Goal: Task Accomplishment & Management: Complete application form

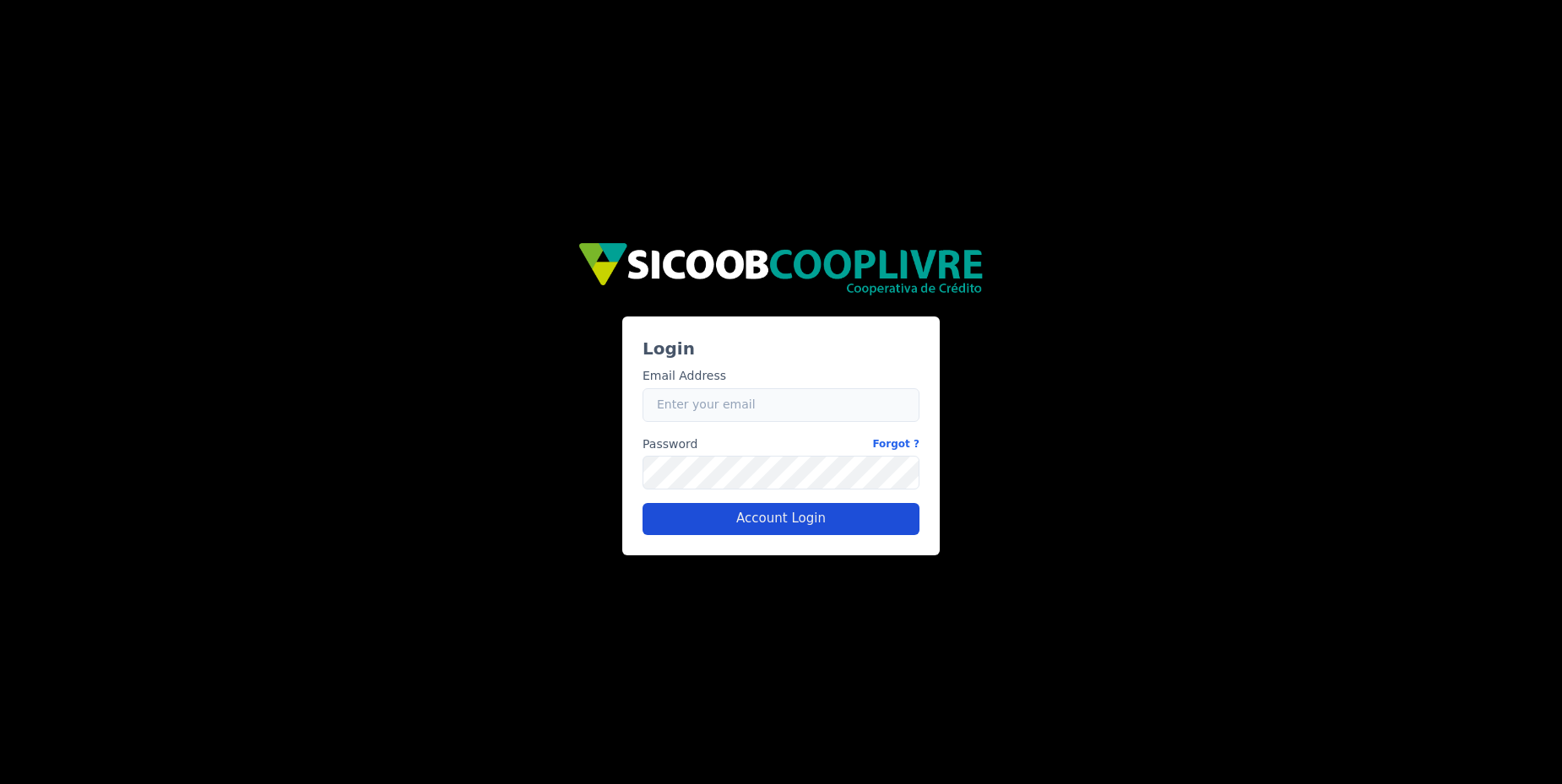
type input "caio.castro+sicoob2@fluna.io"
click at [714, 513] on button "Account Login" at bounding box center [781, 518] width 277 height 32
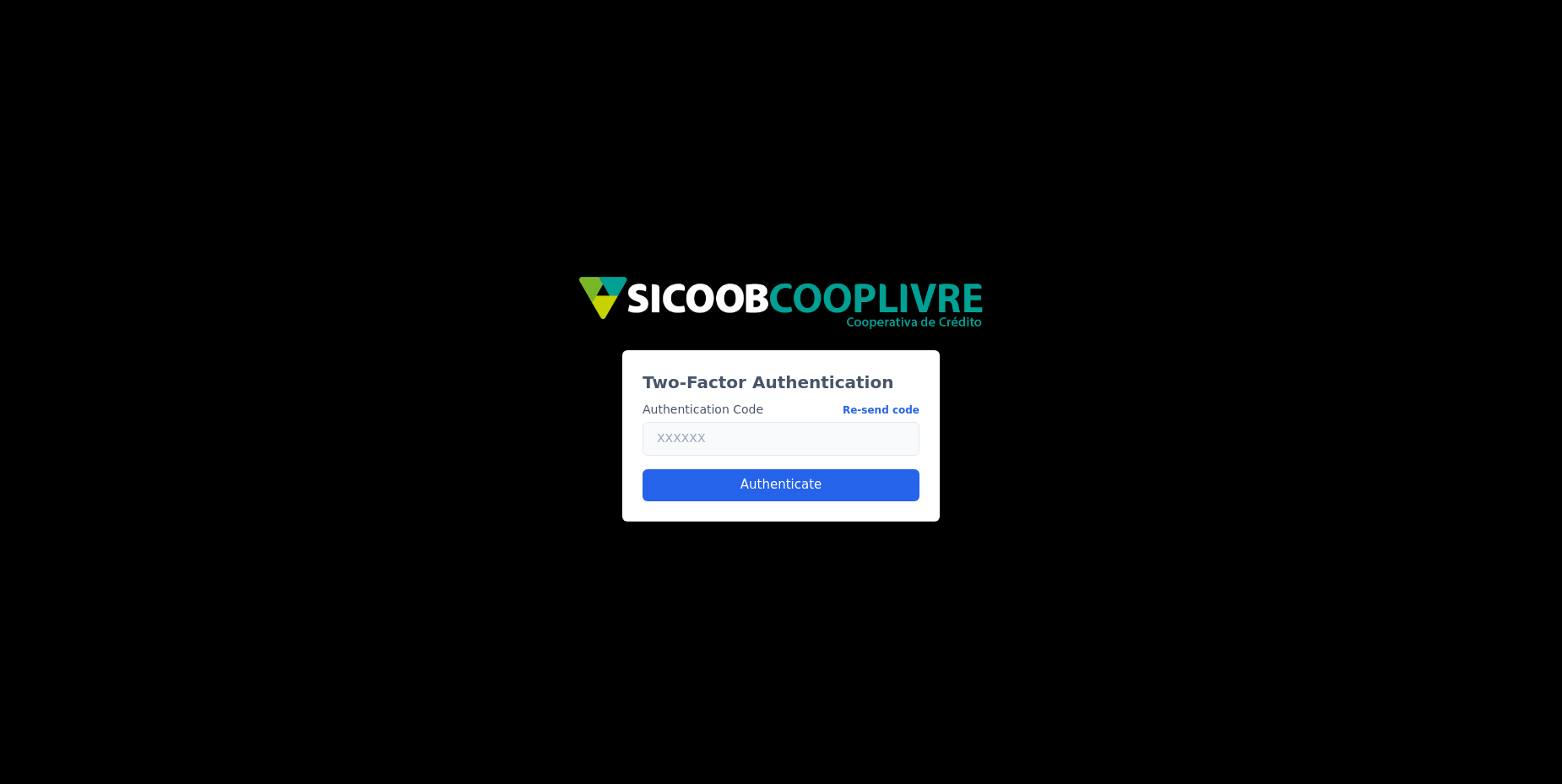
click at [823, 441] on input "text" at bounding box center [781, 438] width 277 height 33
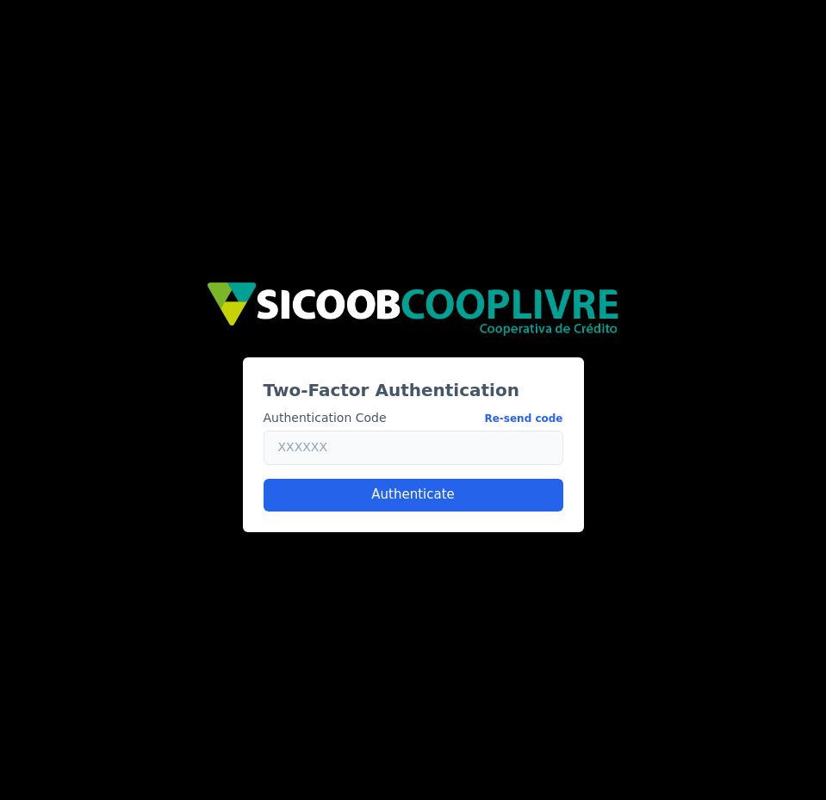
click at [376, 437] on input "text" at bounding box center [413, 447] width 300 height 34
click at [552, 412] on button "Re-send code" at bounding box center [523, 418] width 78 height 18
click at [465, 444] on input "text" at bounding box center [413, 447] width 300 height 34
paste input "928244"
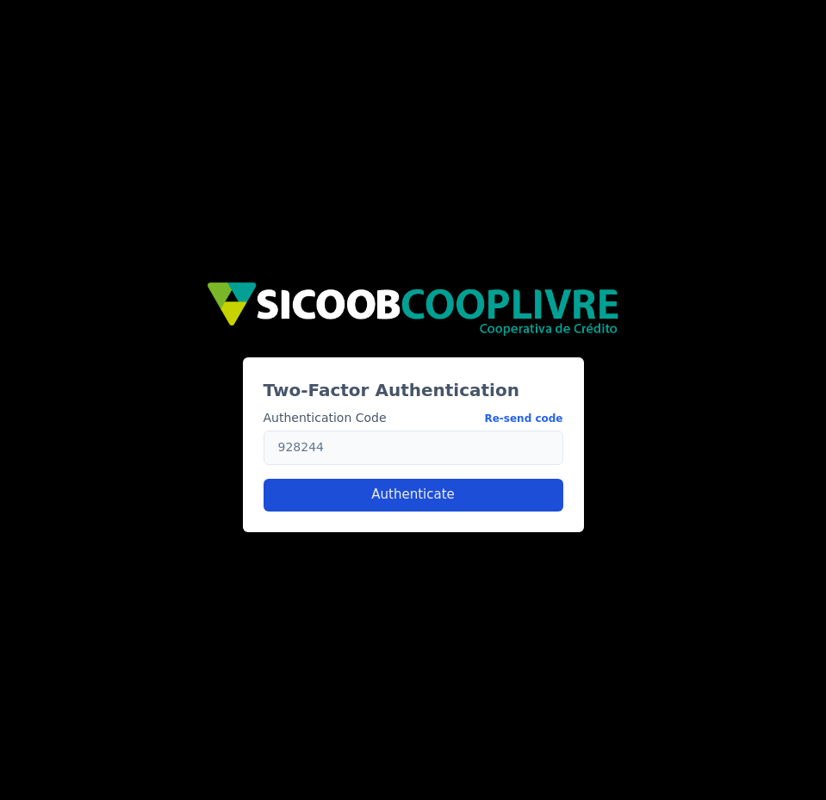
type input "928244"
click at [437, 491] on button "Authenticate" at bounding box center [413, 495] width 300 height 33
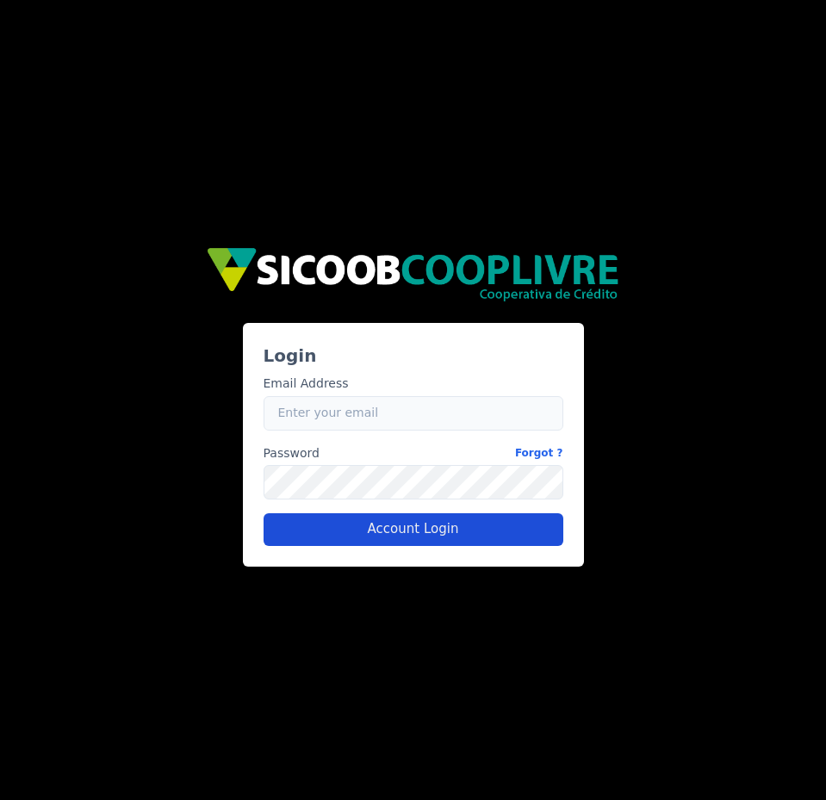
type input "caio.castro+sicoob2@fluna.io"
click at [517, 526] on button "Account Login" at bounding box center [413, 529] width 300 height 33
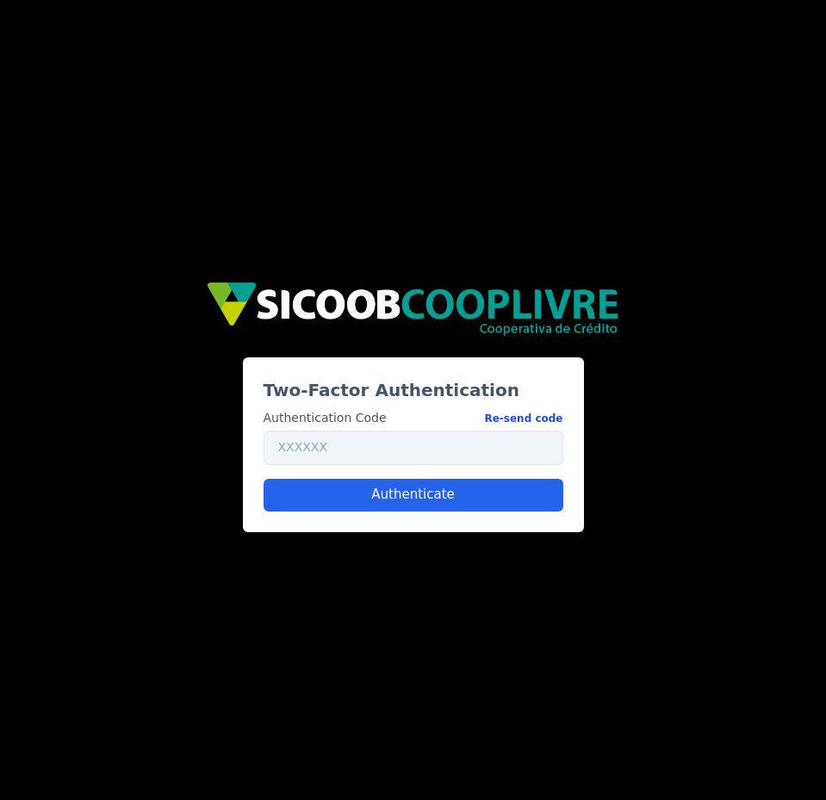
click at [505, 414] on button "Re-send code" at bounding box center [523, 418] width 78 height 18
click at [471, 449] on input "text" at bounding box center [413, 447] width 300 height 34
paste input "062620"
type input "062620"
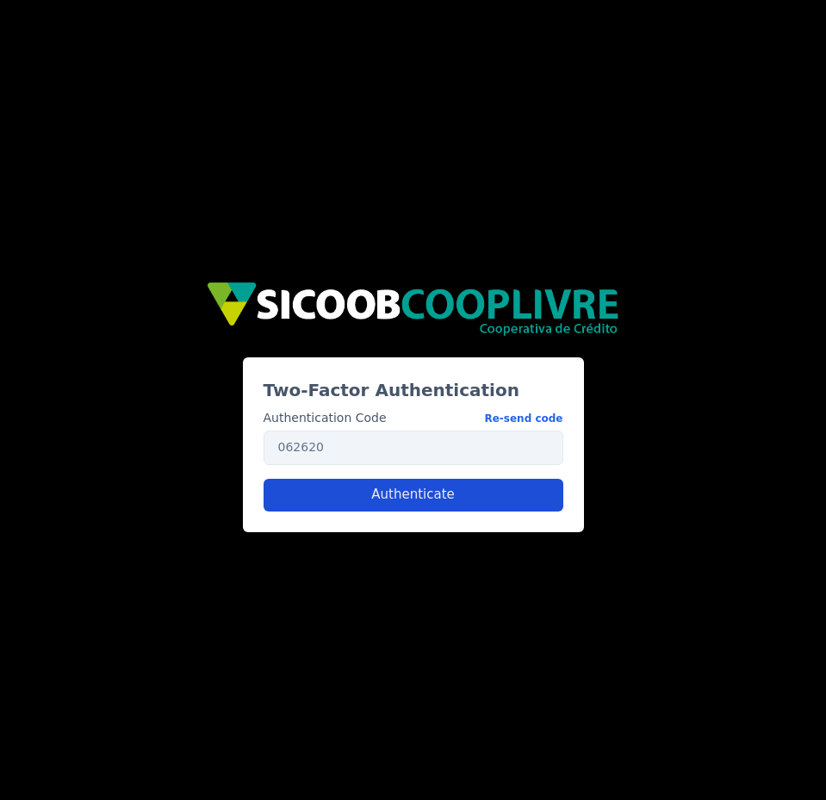
click at [432, 494] on button "Authenticate" at bounding box center [413, 495] width 300 height 33
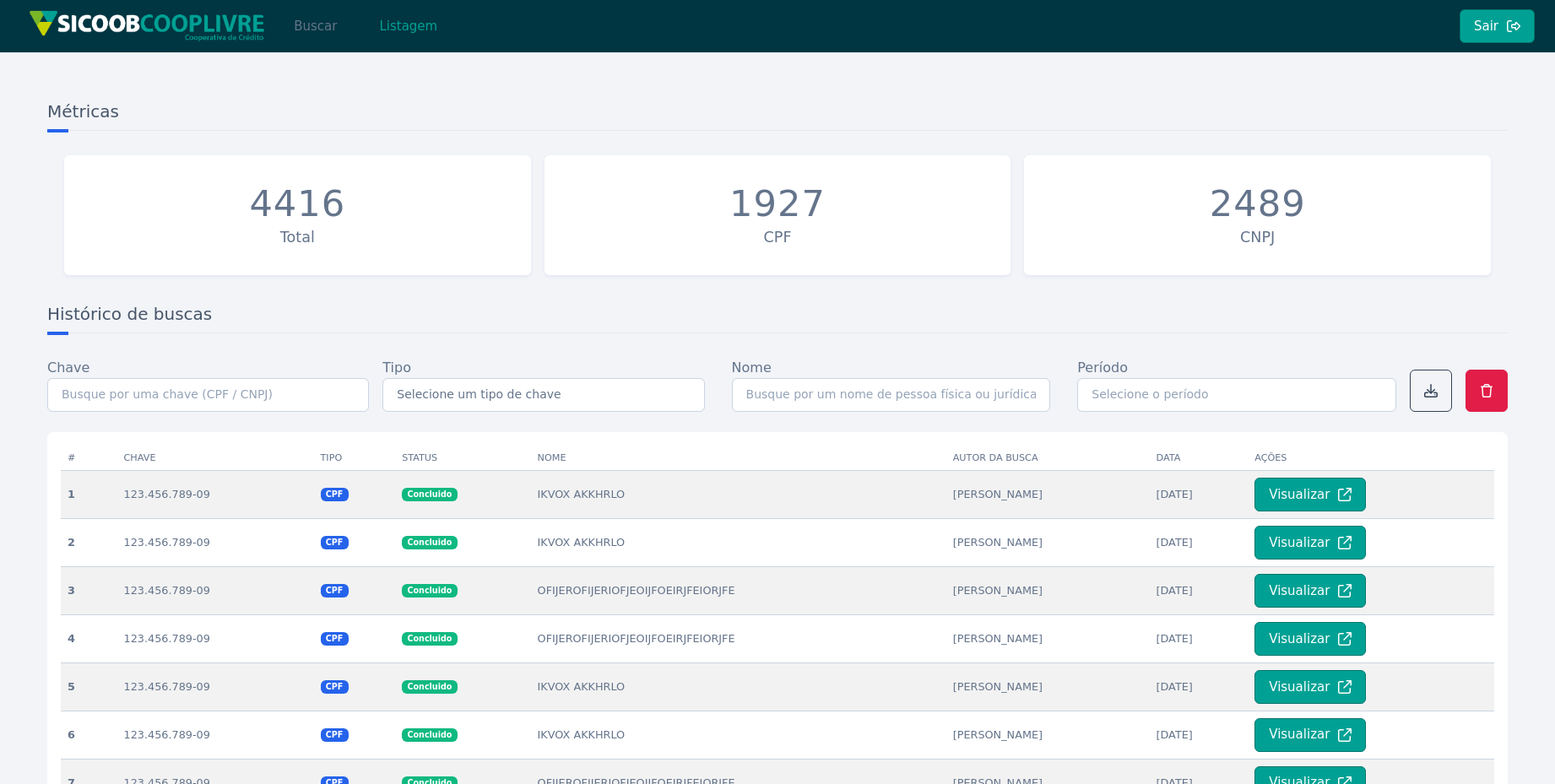
click at [290, 31] on button "Buscar" at bounding box center [315, 25] width 72 height 33
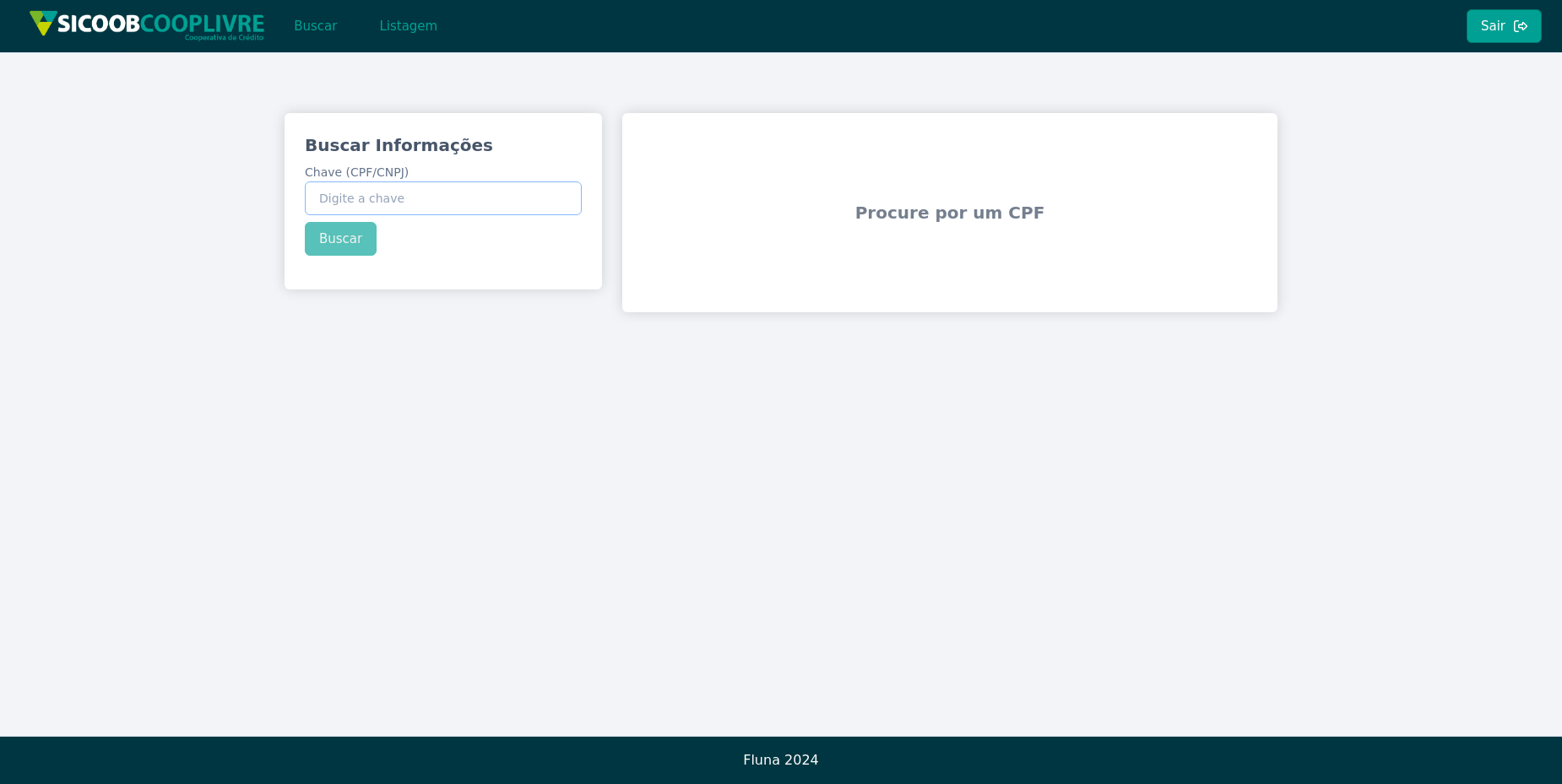
click at [501, 203] on input "Chave (CPF/CNPJ)" at bounding box center [443, 198] width 277 height 33
click at [480, 203] on input "12" at bounding box center [443, 198] width 277 height 33
type input "123.456.789-09"
click at [361, 238] on button "Buscar" at bounding box center [340, 238] width 72 height 33
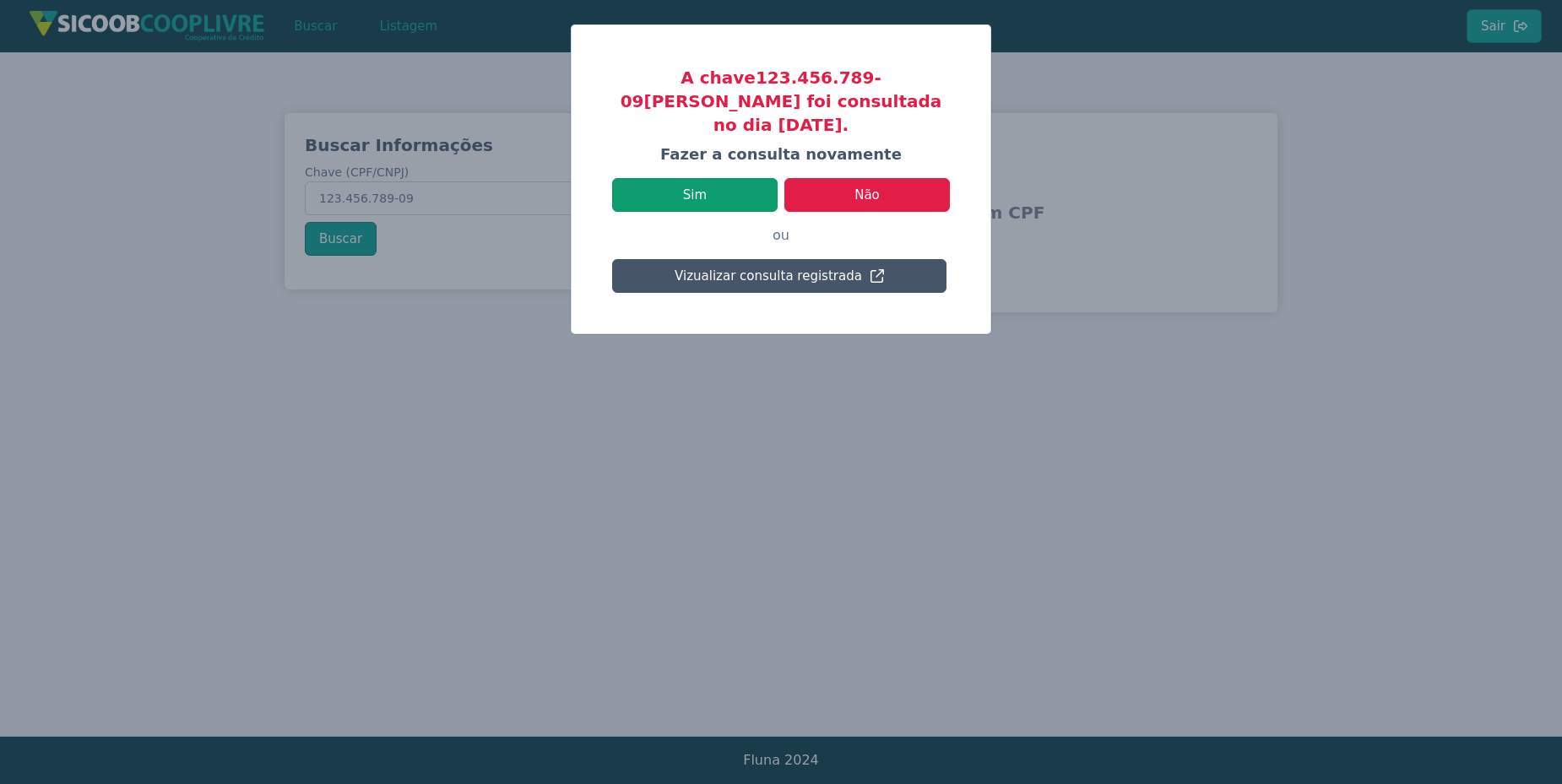
click at [648, 178] on button "Sim" at bounding box center [694, 195] width 166 height 33
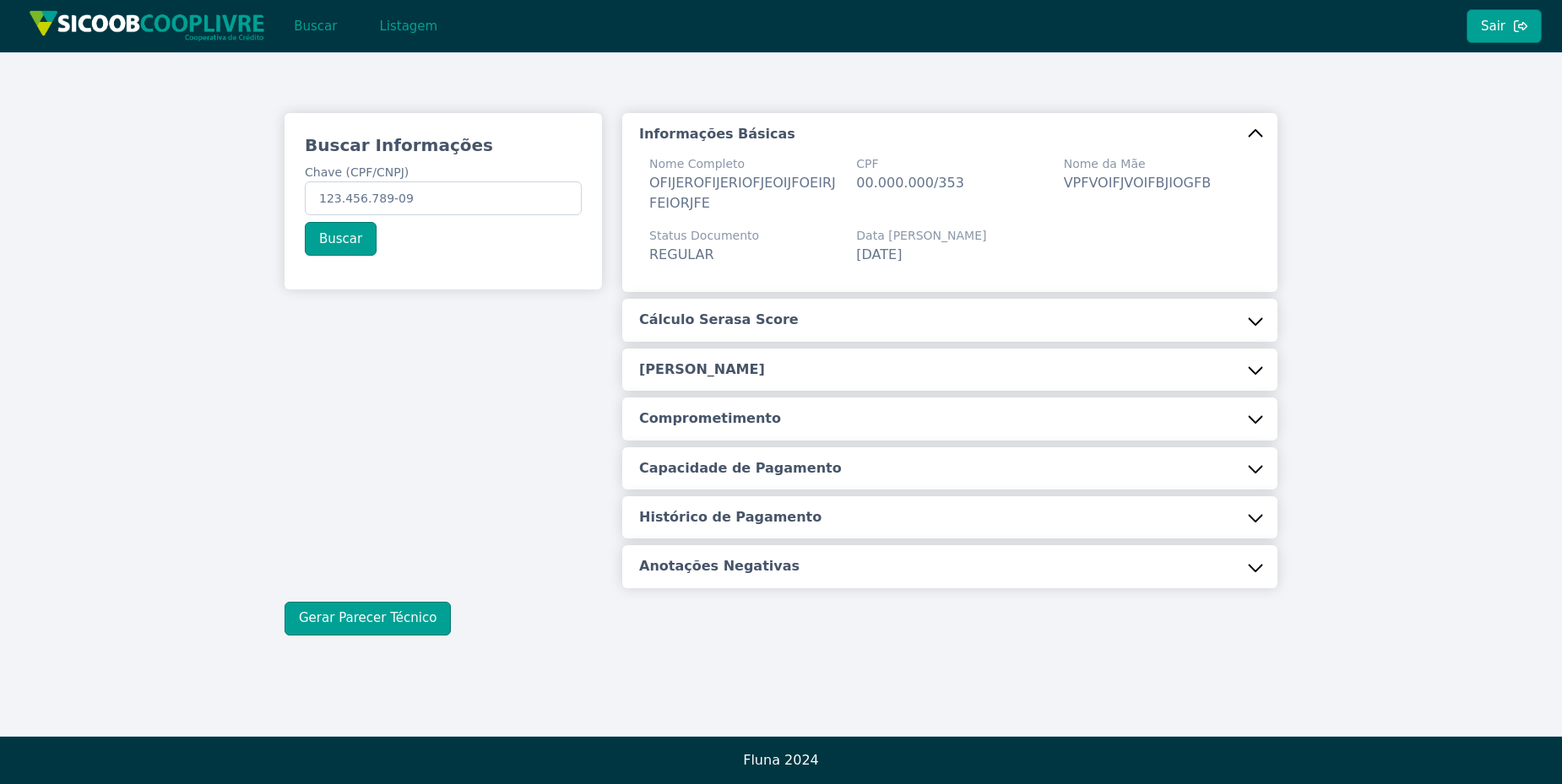
click at [817, 573] on button "Anotações Negativas" at bounding box center [950, 565] width 655 height 42
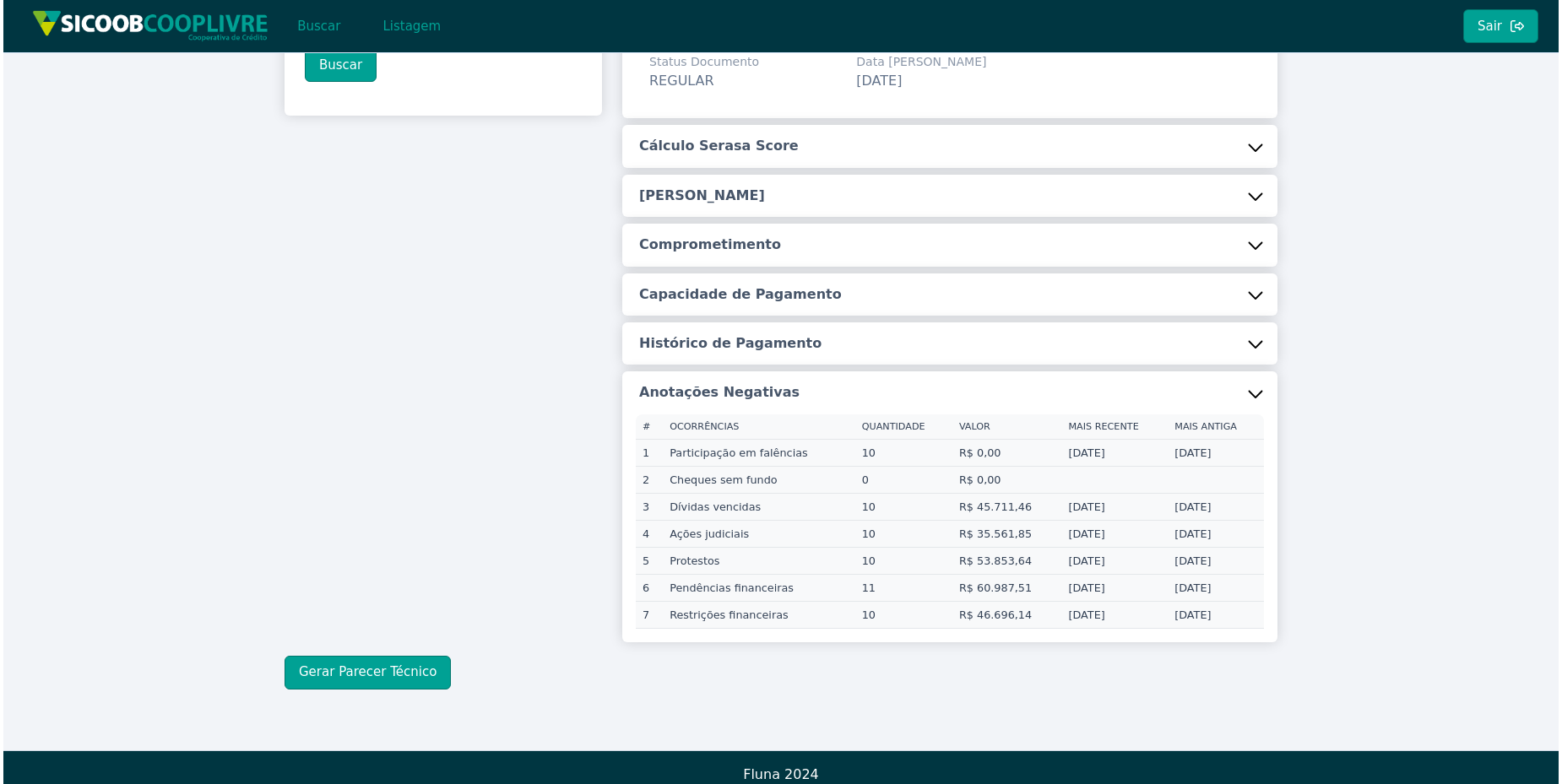
scroll to position [181, 0]
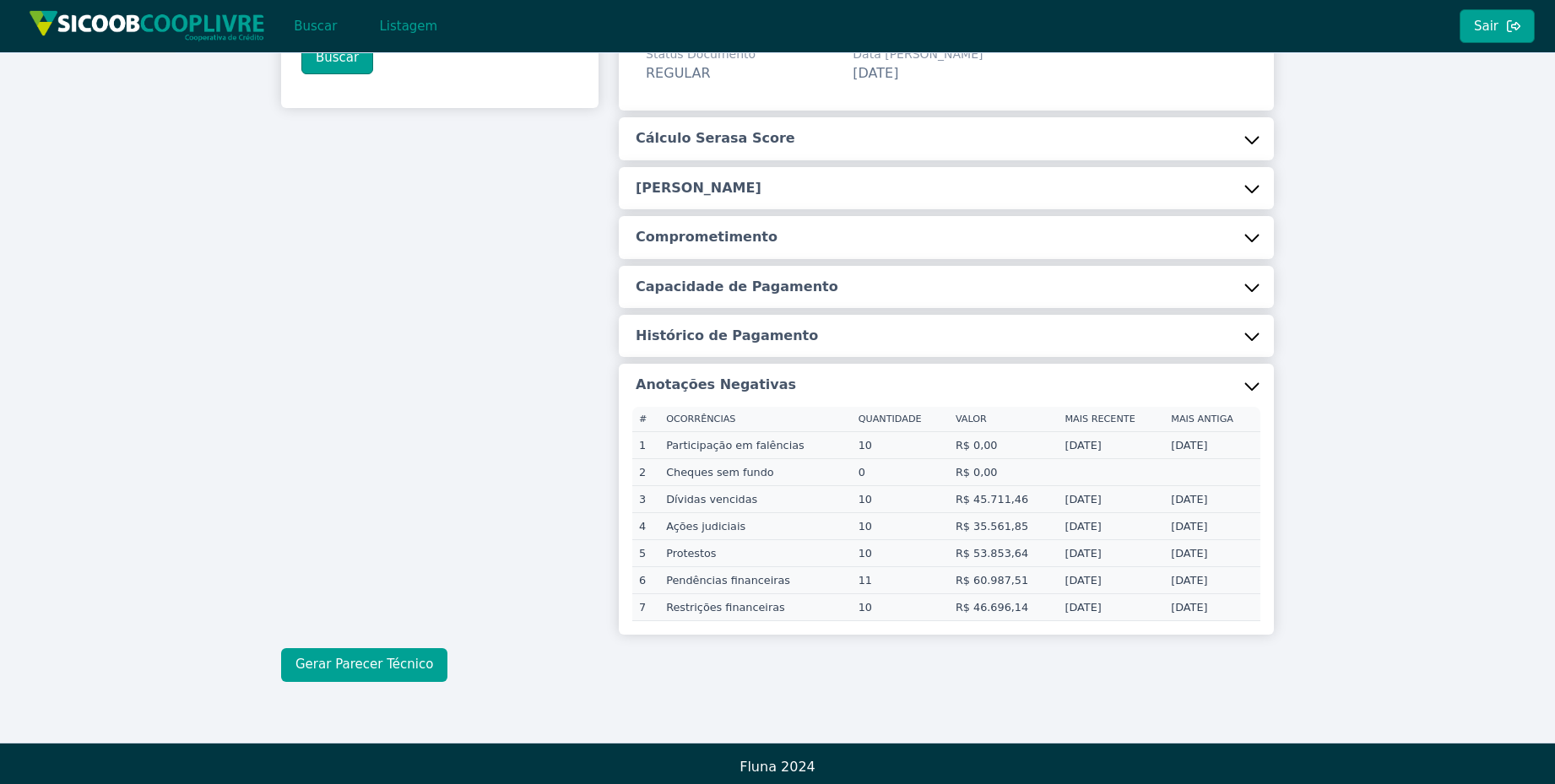
click at [360, 653] on button "Gerar Parecer Técnico" at bounding box center [365, 664] width 167 height 33
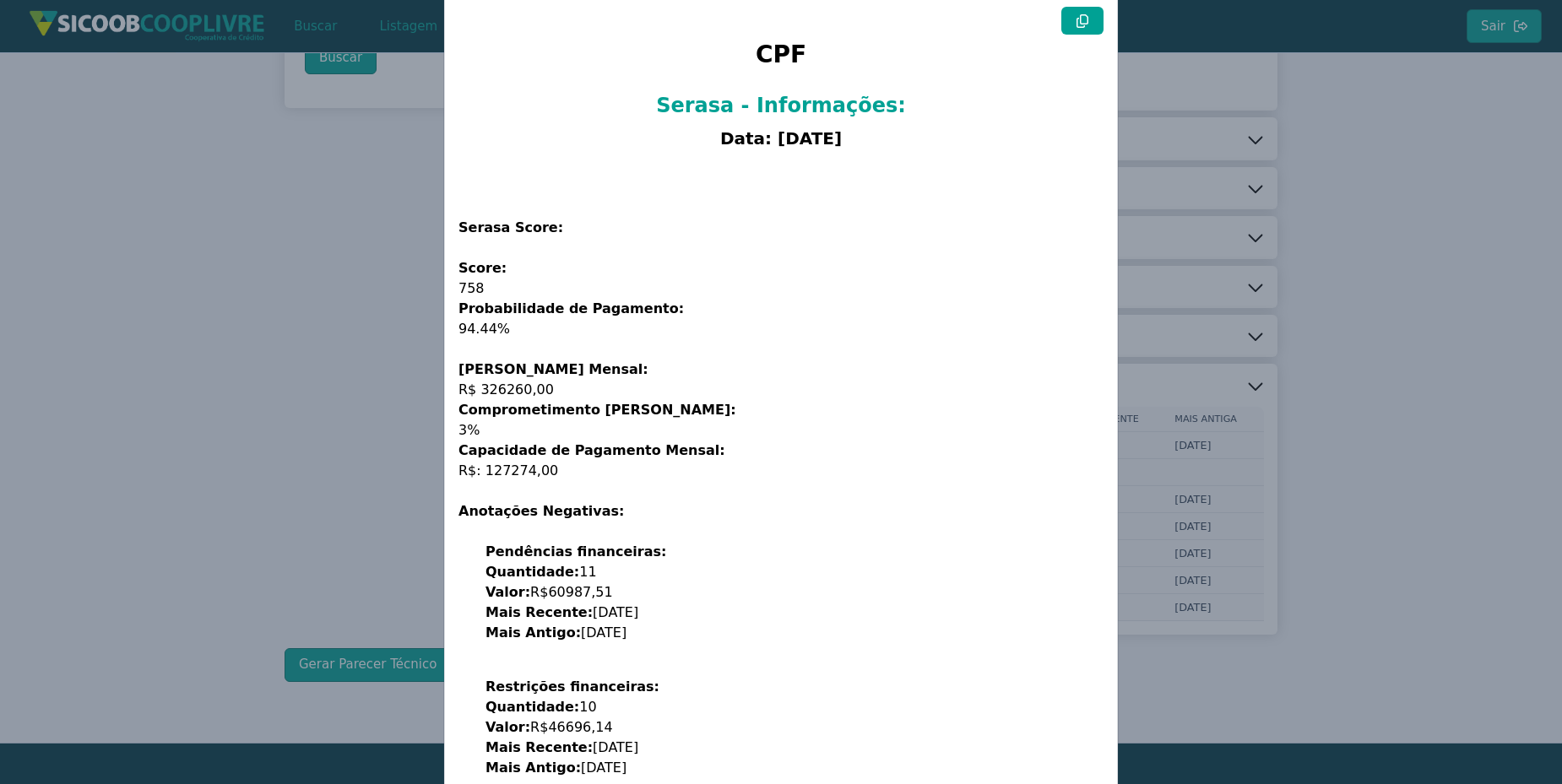
scroll to position [0, 0]
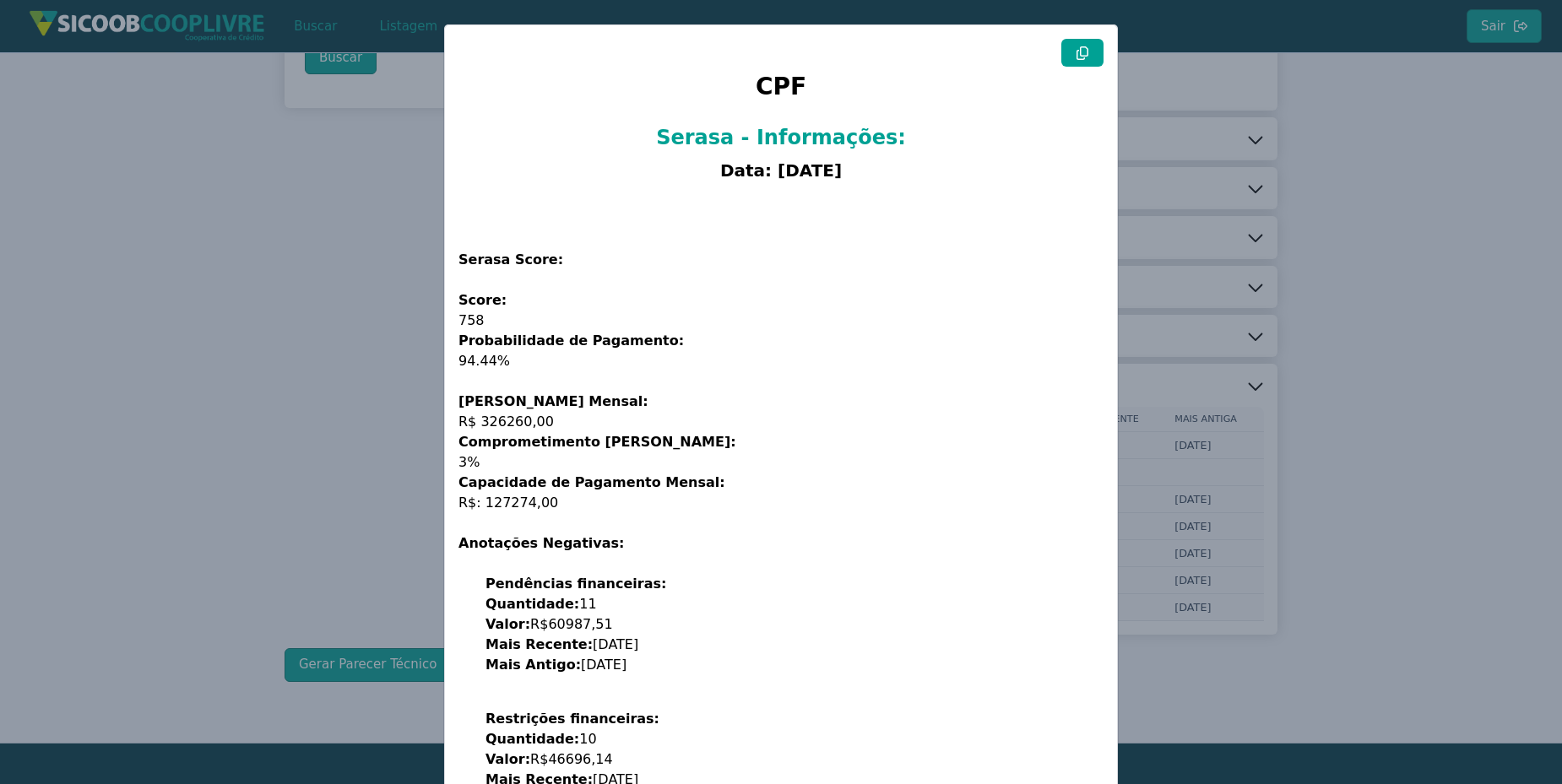
click at [1084, 54] on icon at bounding box center [1083, 53] width 14 height 14
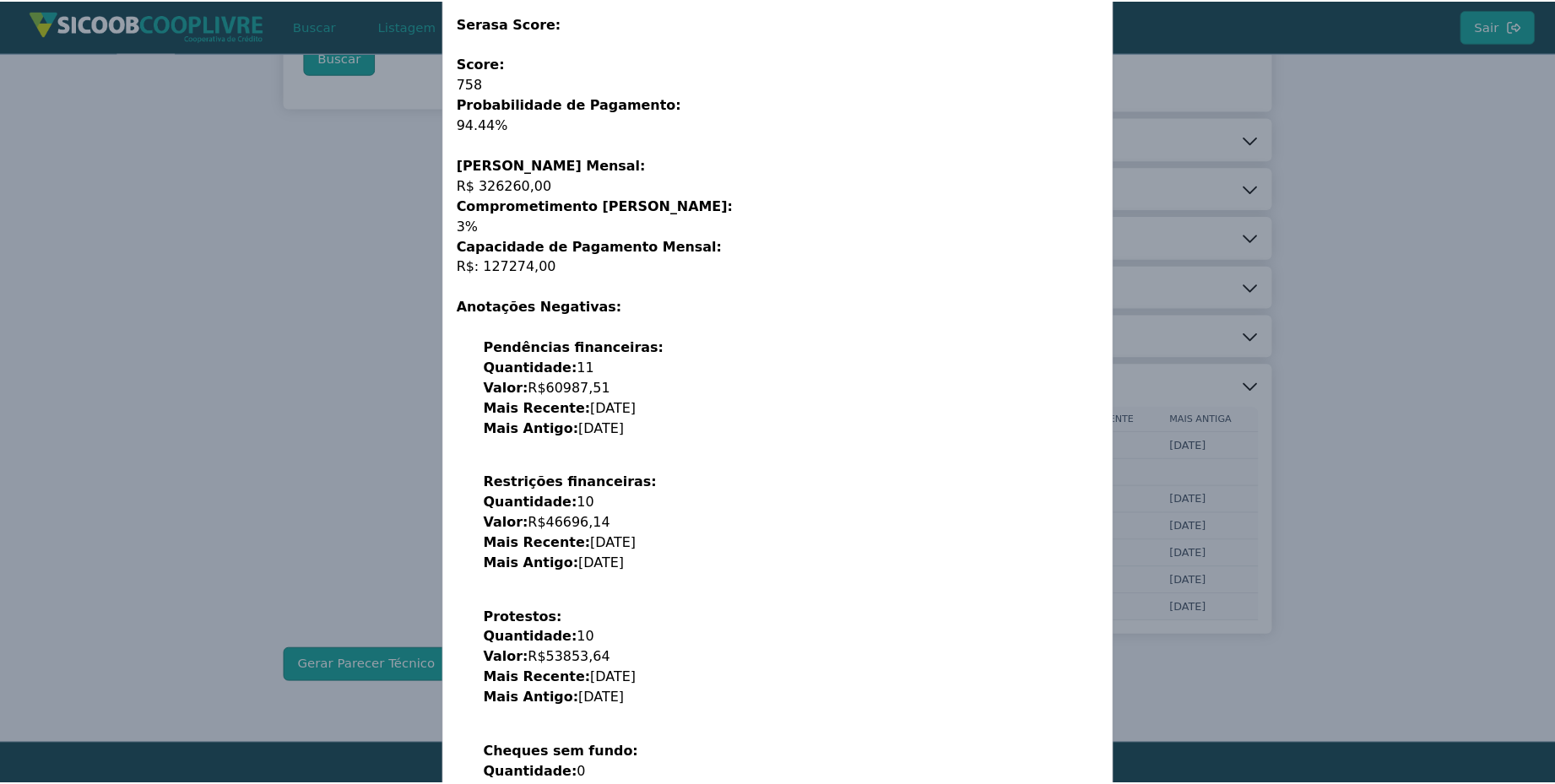
scroll to position [304, 0]
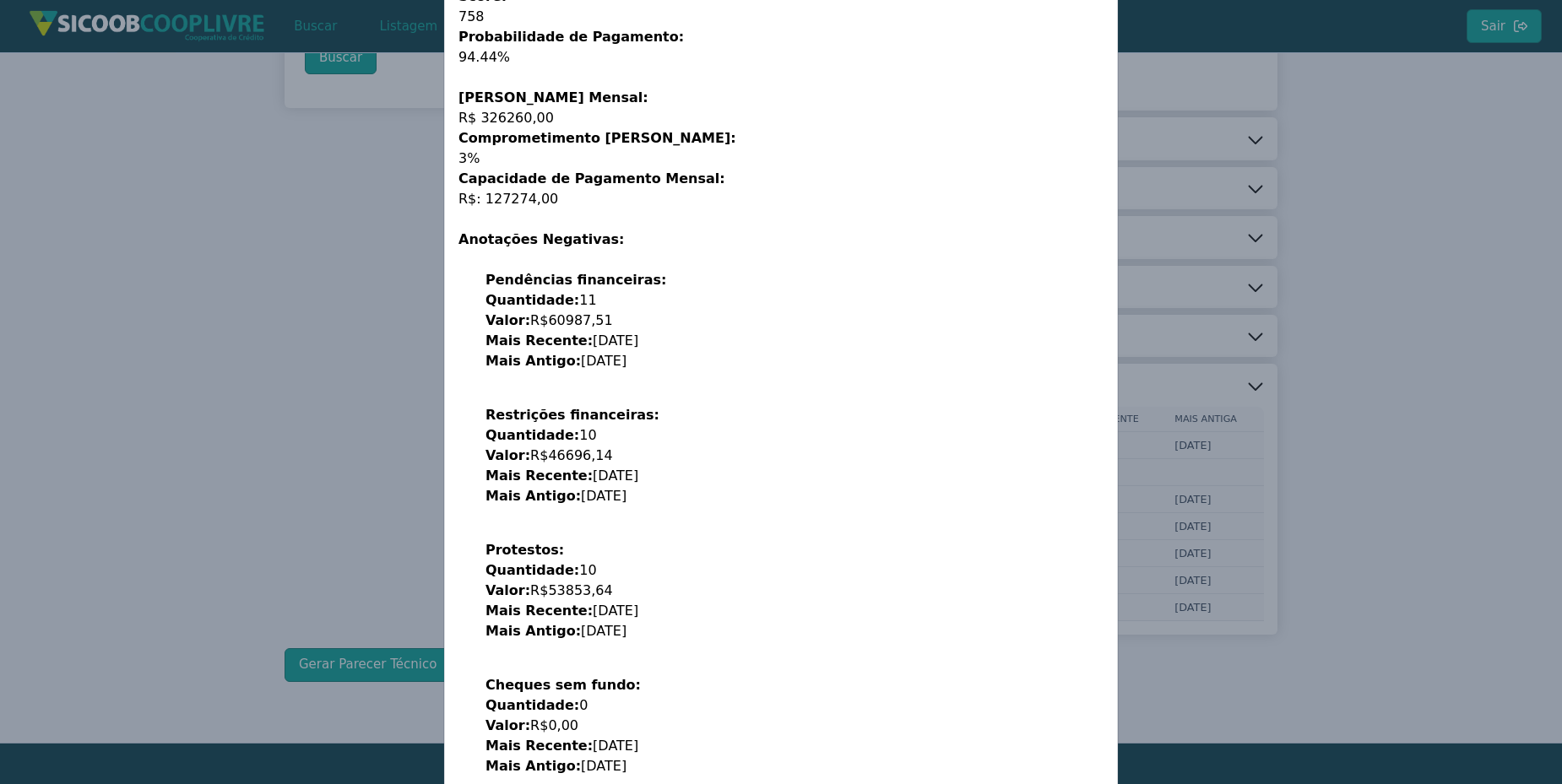
click at [1330, 156] on modal-container "CPF Serasa - Informações: Data: 14/10/2025 Serasa Score: Score: 758 Probabilida…" at bounding box center [781, 392] width 1562 height 784
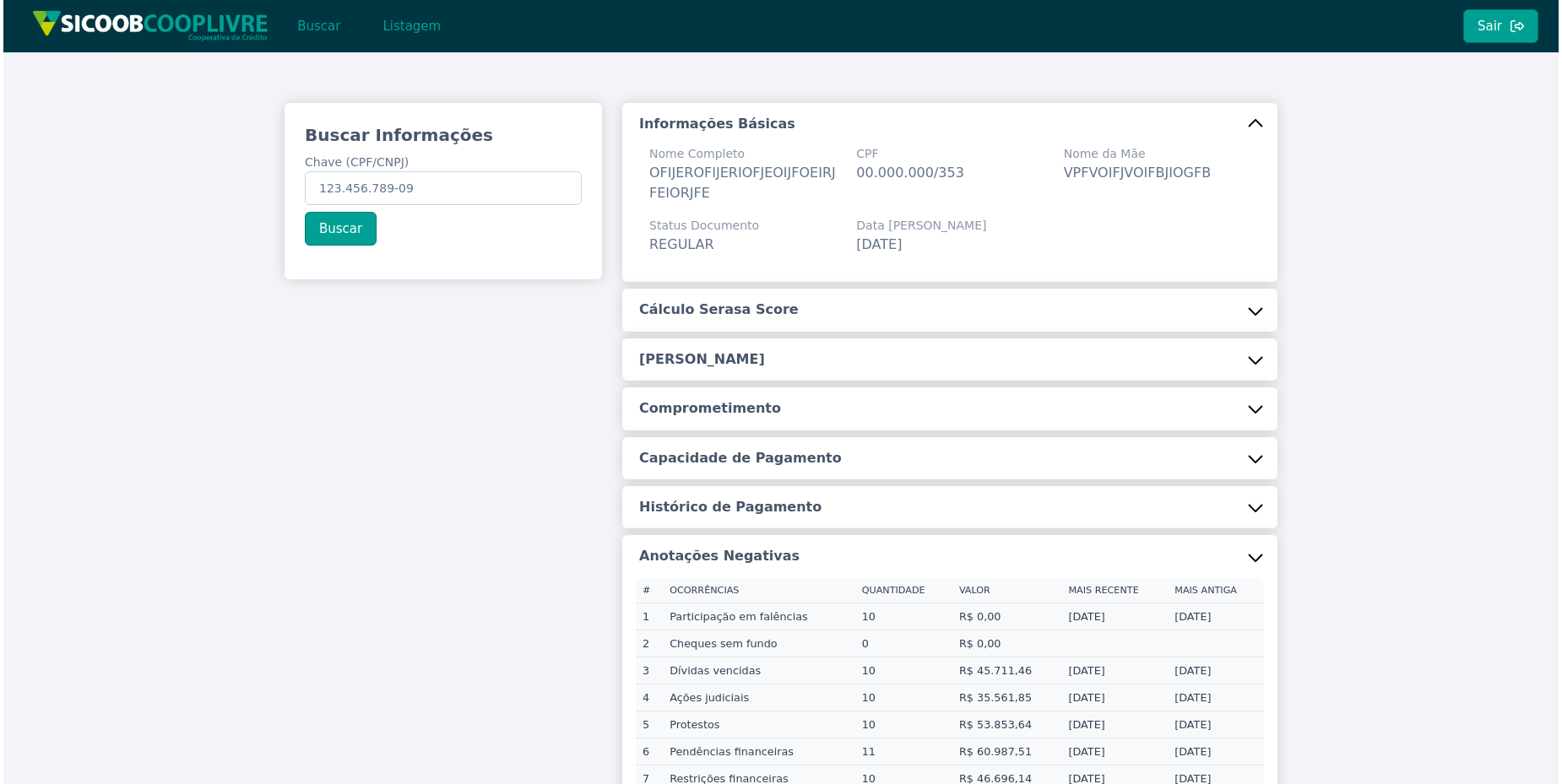
scroll to position [0, 0]
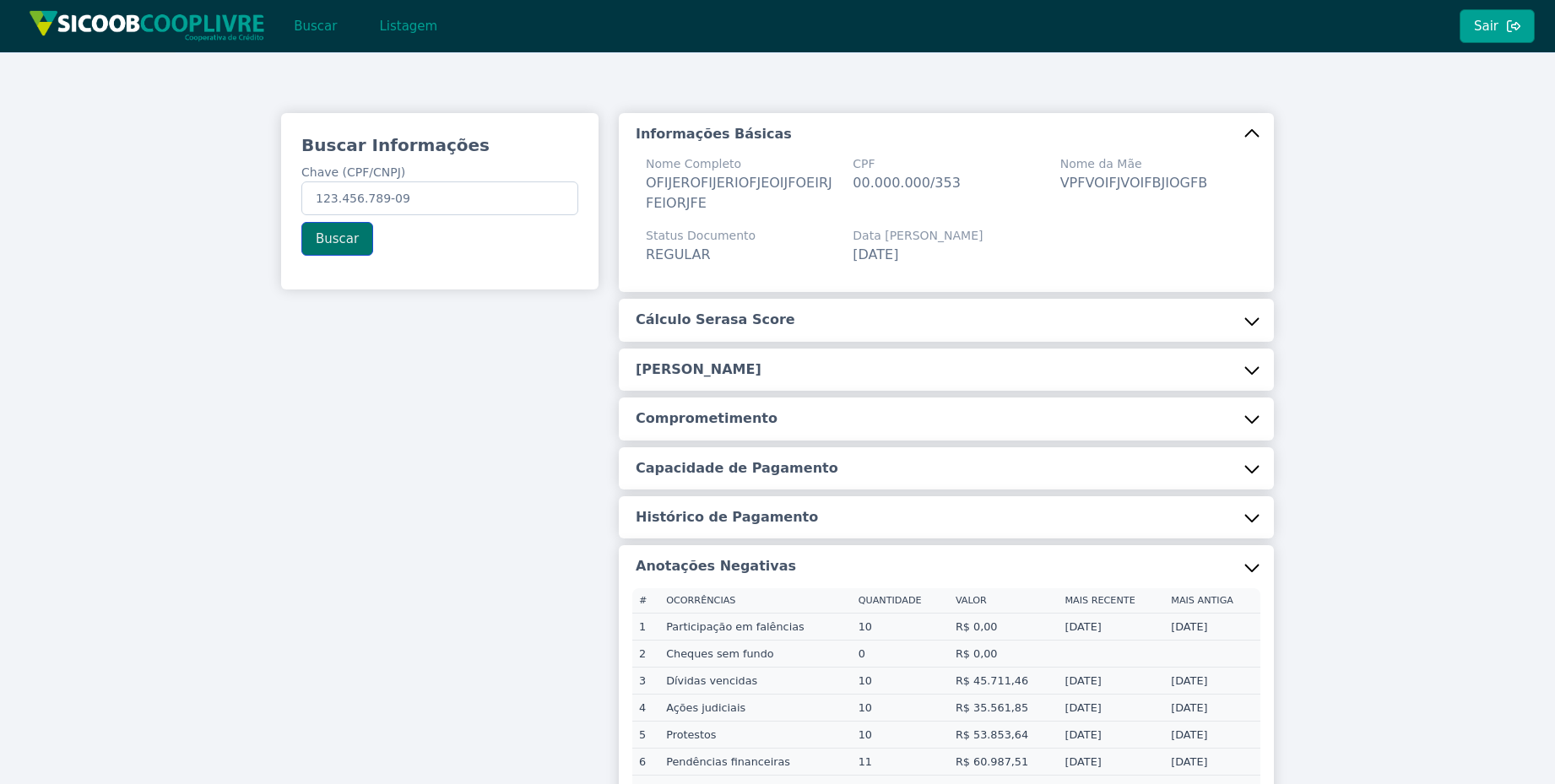
click at [348, 250] on button "Buscar" at bounding box center [336, 238] width 72 height 33
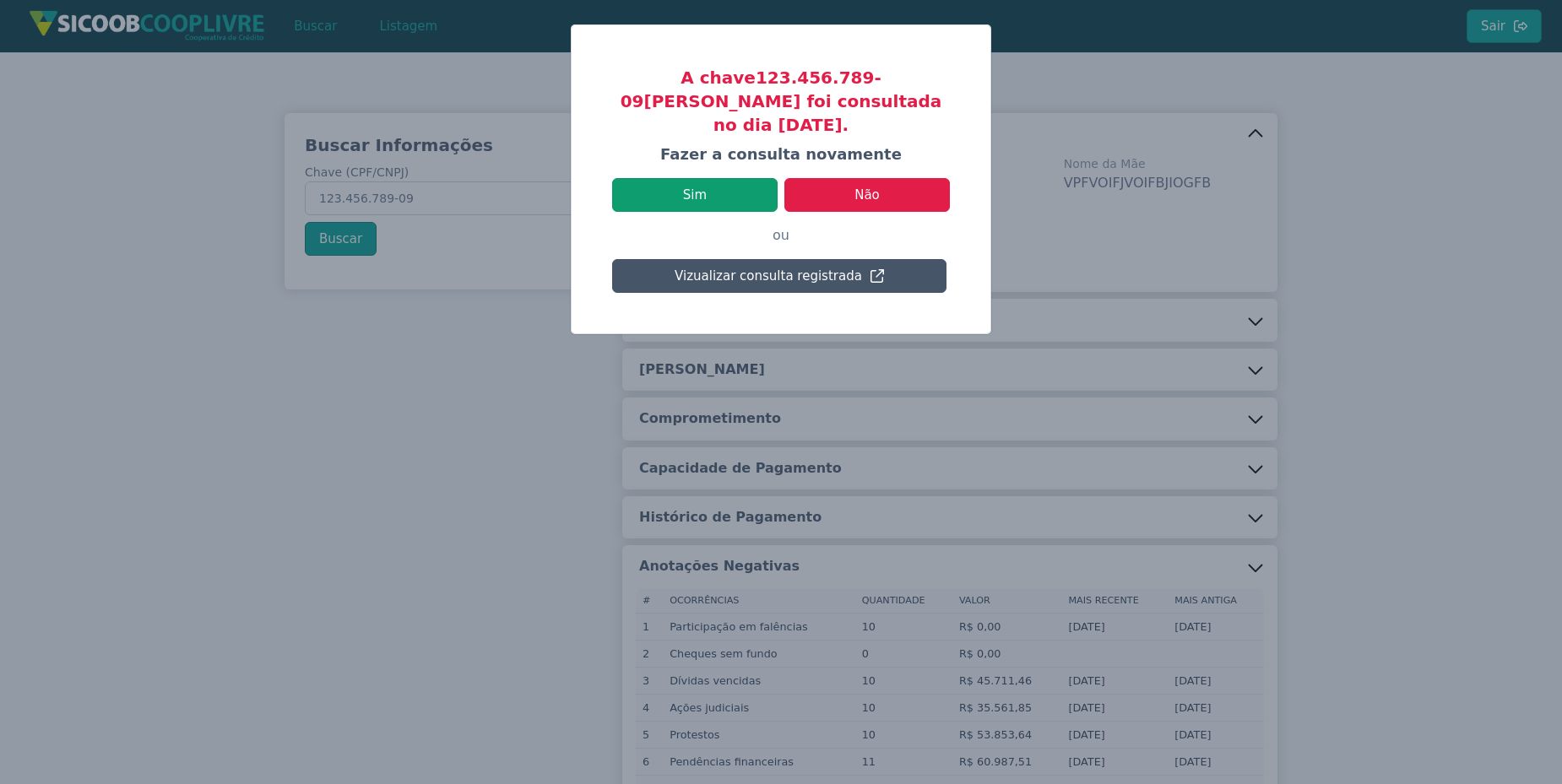
click at [710, 178] on button "Sim" at bounding box center [694, 195] width 166 height 33
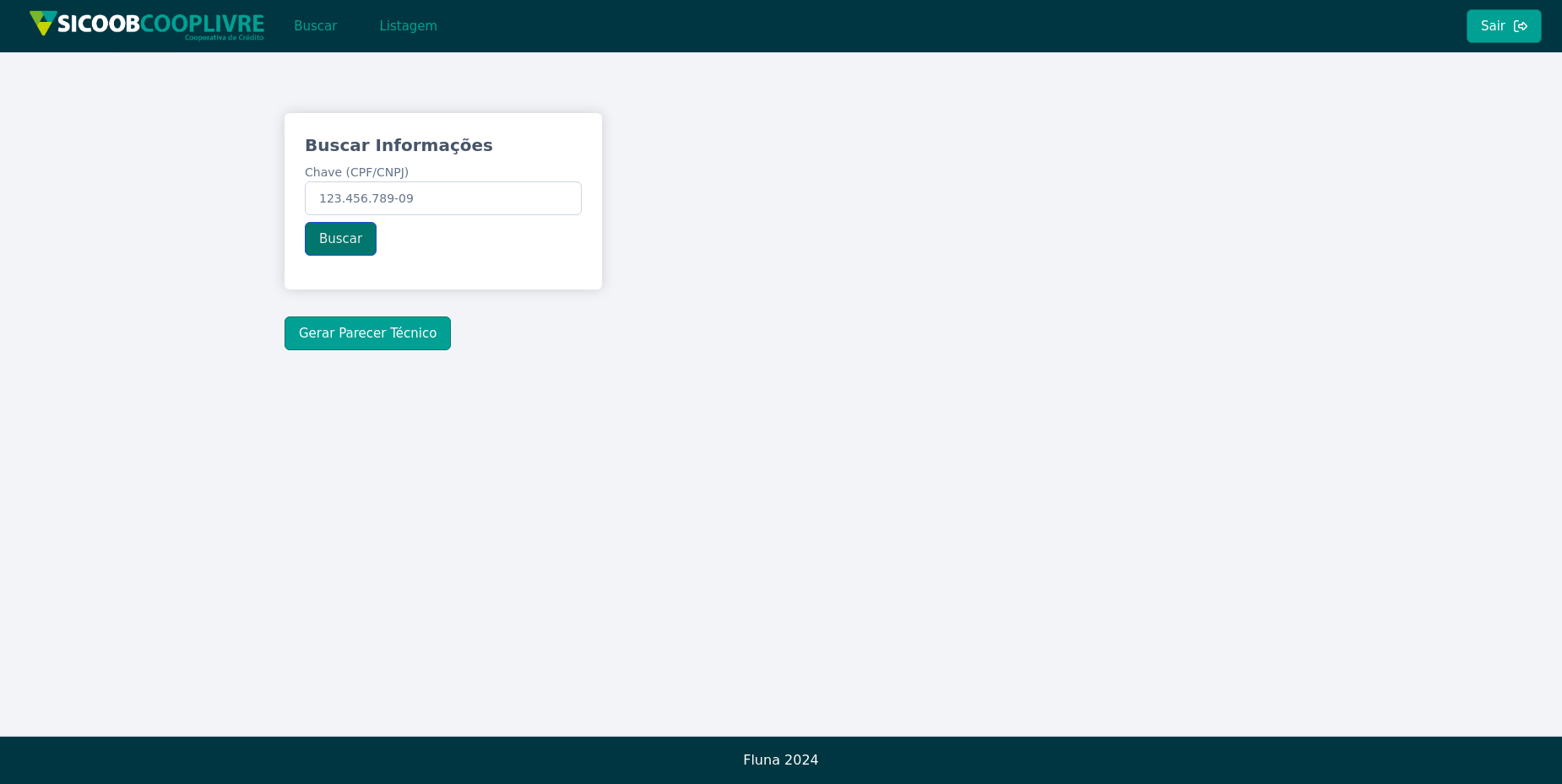
click at [362, 229] on button "Buscar" at bounding box center [340, 238] width 72 height 33
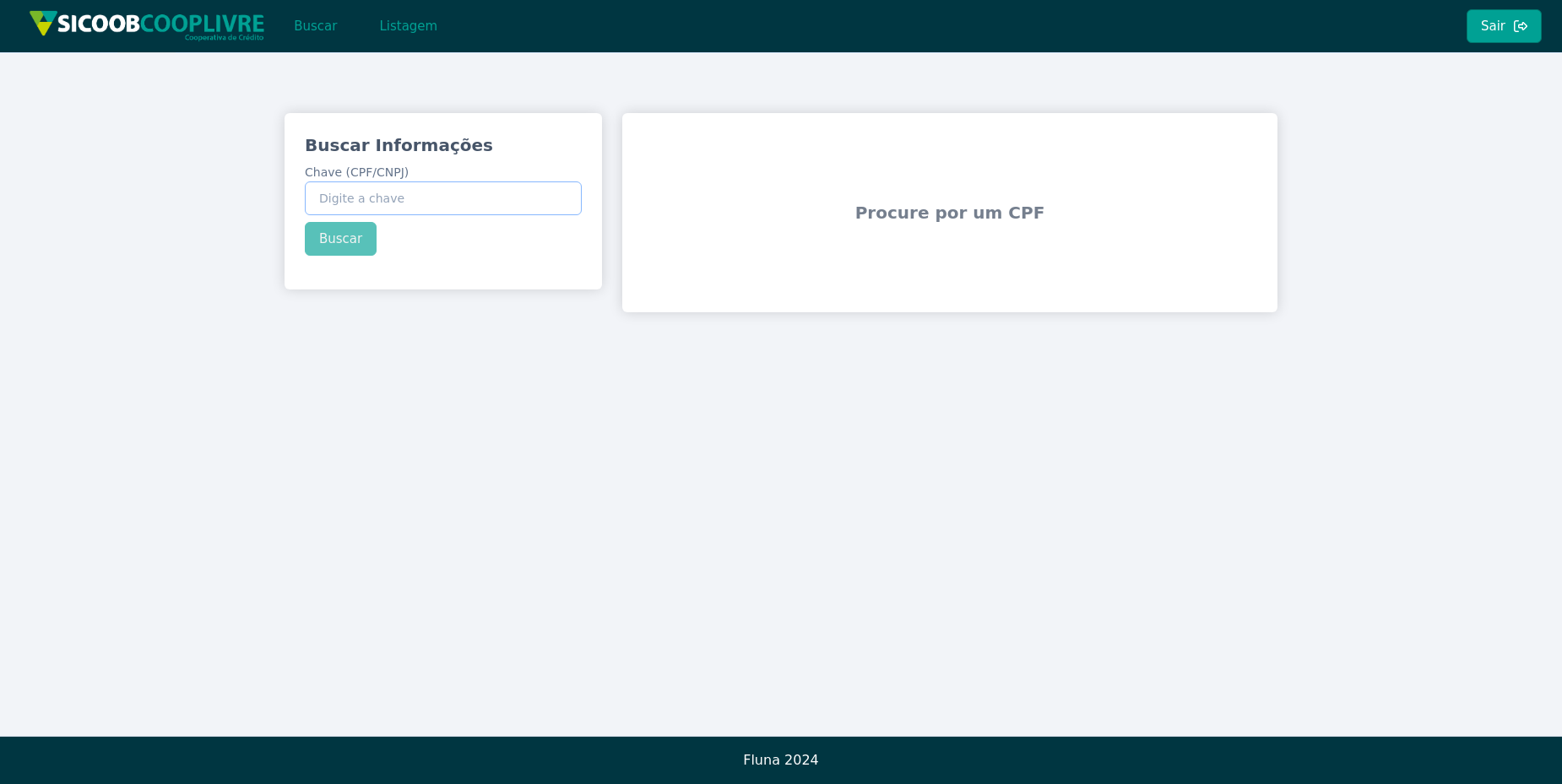
click at [406, 204] on input "Chave (CPF/CNPJ)" at bounding box center [443, 198] width 277 height 33
type input "123.456.789-09"
click at [337, 233] on button "Buscar" at bounding box center [340, 238] width 72 height 33
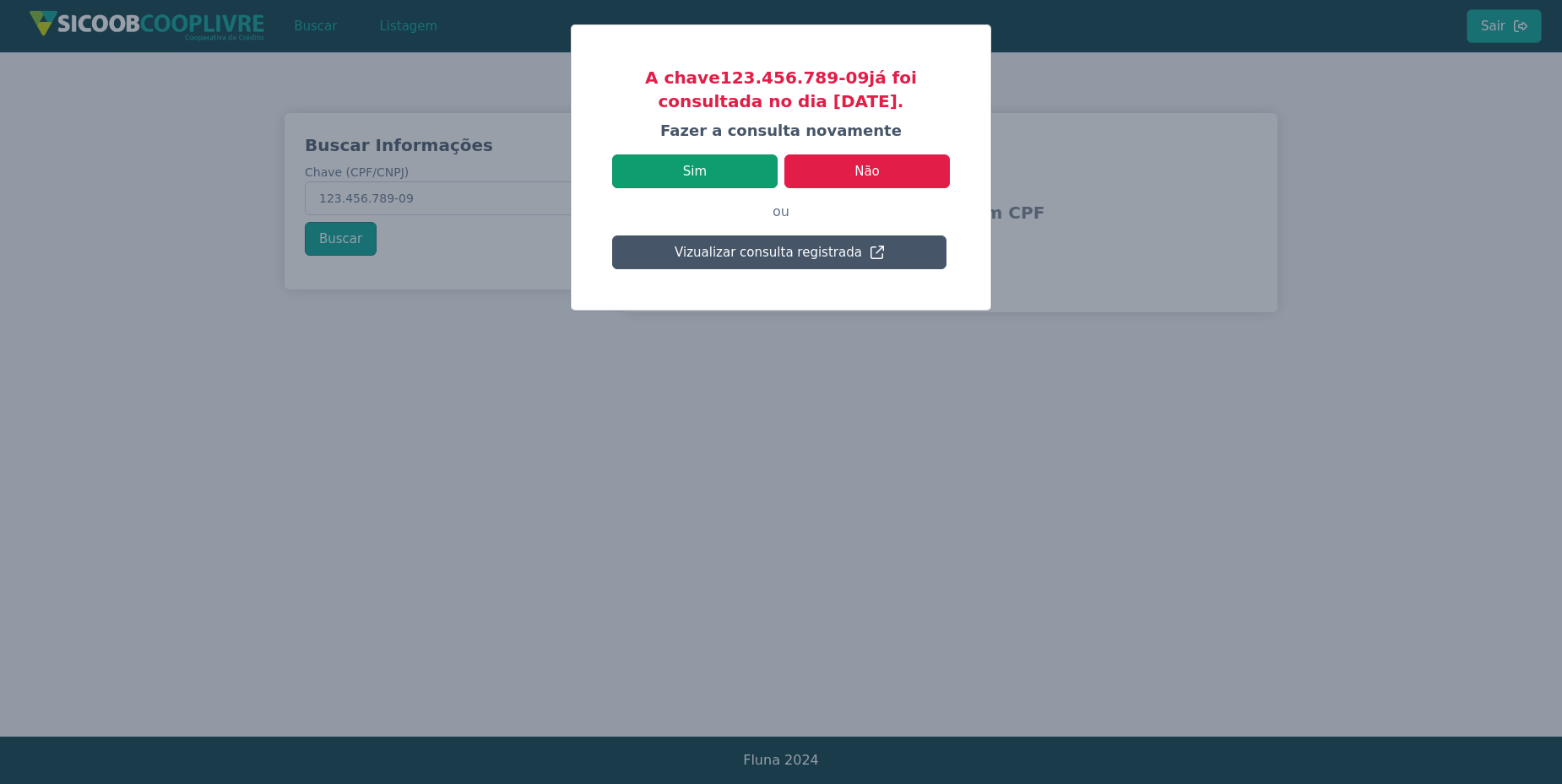
click at [714, 173] on button "Sim" at bounding box center [694, 172] width 166 height 33
